Goal: Information Seeking & Learning: Compare options

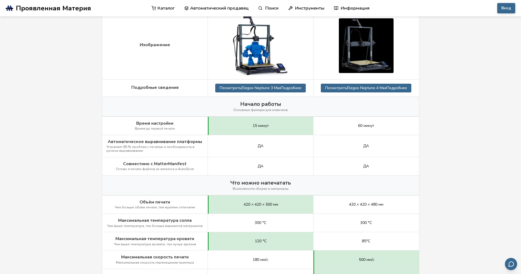
scroll to position [82, 0]
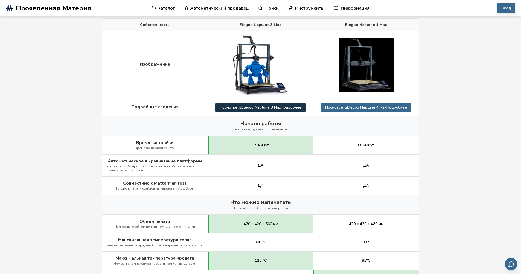
click at [289, 105] on ya-tr-span "Подробнее" at bounding box center [291, 107] width 20 height 5
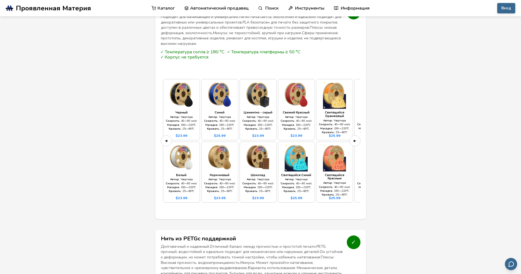
scroll to position [601, 0]
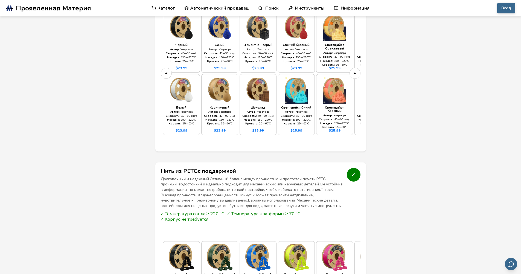
scroll to position [82, 0]
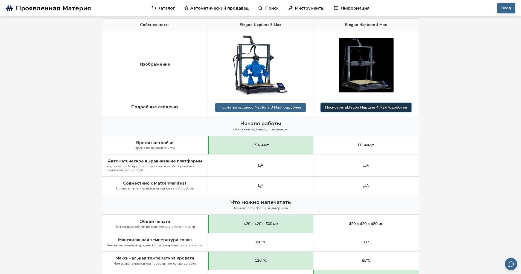
click at [342, 107] on ya-tr-span "Посмотреть" at bounding box center [336, 107] width 22 height 5
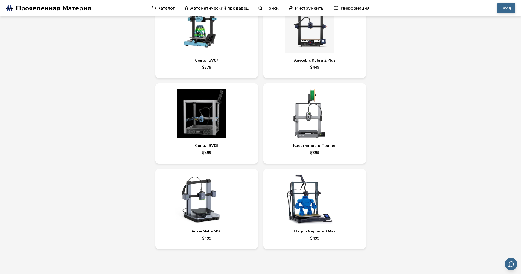
scroll to position [1879, 0]
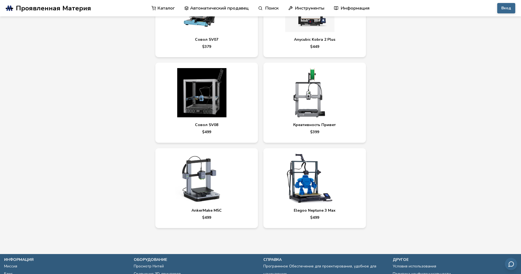
click at [226, 125] on link "Совол SV08 $ 499" at bounding box center [206, 103] width 102 height 80
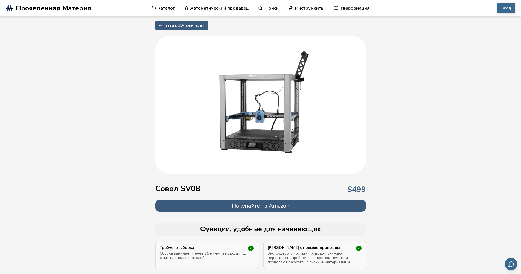
click at [246, 185] on div "Совол SV08 $ 499" at bounding box center [260, 189] width 210 height 21
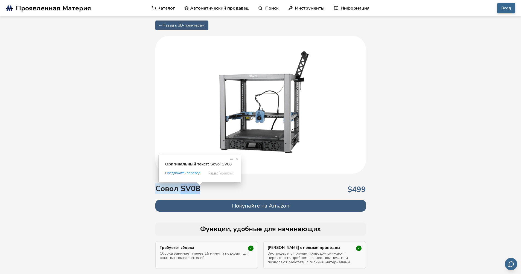
drag, startPoint x: 202, startPoint y: 187, endPoint x: 182, endPoint y: 187, distance: 20.0
click at [182, 187] on div "Совол SV08 $ 499" at bounding box center [260, 189] width 210 height 21
copy ya-tr-span "SV08"
